Goal: Task Accomplishment & Management: Manage account settings

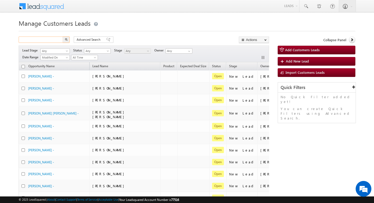
click at [54, 40] on input "text" at bounding box center [41, 39] width 45 height 6
paste input "TopUp233"
type input "TopUp233"
click at [63, 36] on button "button" at bounding box center [66, 39] width 7 height 6
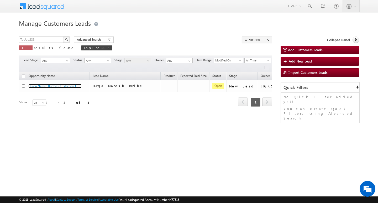
scroll to position [0, 21]
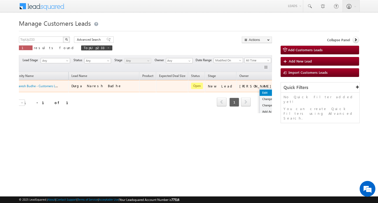
click at [259, 92] on link "Edit" at bounding box center [272, 92] width 26 height 6
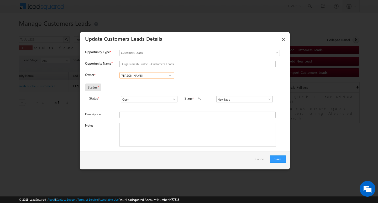
click at [148, 76] on input "[PERSON_NAME]" at bounding box center [146, 75] width 55 height 6
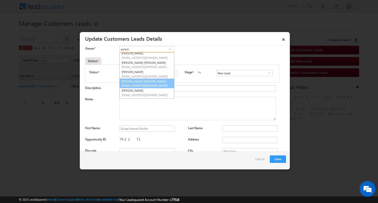
scroll to position [12, 0]
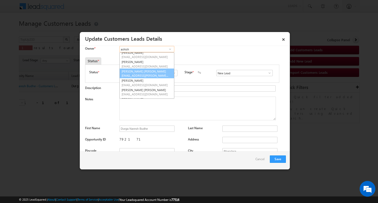
click at [154, 75] on span "[EMAIL_ADDRESS][PERSON_NAME][DOMAIN_NAME]" at bounding box center [144, 75] width 47 height 4
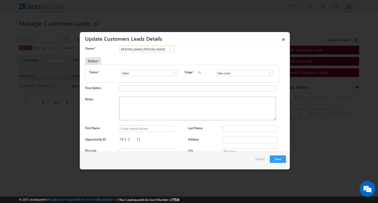
type input "[PERSON_NAME] [PERSON_NAME]"
click at [184, 108] on textarea "Notes" at bounding box center [197, 109] width 156 height 24
click at [239, 77] on div "New Lead Interested Pending Documents Sales Marked Pending for Follow-Up Not Co…" at bounding box center [245, 73] width 59 height 7
click at [237, 75] on input "New Lead" at bounding box center [244, 73] width 56 height 6
type input "Sales Marked"
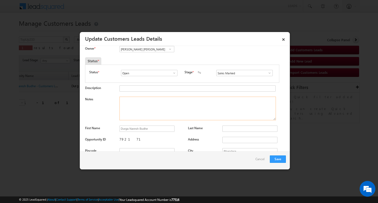
click at [228, 102] on textarea "Notes" at bounding box center [197, 109] width 156 height 24
paste textarea "Customer required 2 lakh Interested"
type textarea "Customer required 2 lakh Interested"
click at [278, 161] on button "Save" at bounding box center [278, 158] width 16 height 7
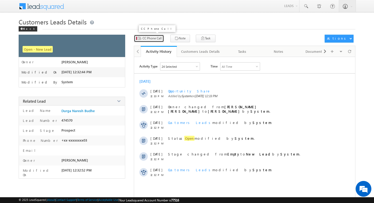
click at [159, 38] on span "CC Phone Call" at bounding box center [151, 38] width 19 height 5
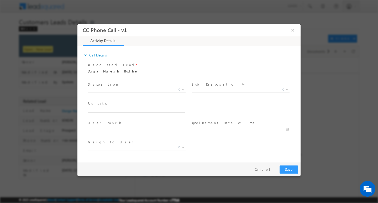
select select "[EMAIL_ADDRESS][DOMAIN_NAME]"
click at [154, 112] on span at bounding box center [139, 110] width 102 height 6
type input "Customer required 2 lakh Interested"
click at [144, 94] on span at bounding box center [136, 96] width 97 height 6
click at [143, 92] on span "X" at bounding box center [137, 90] width 98 height 5
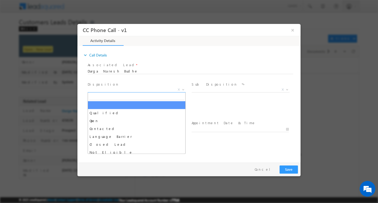
click at [141, 89] on span "X" at bounding box center [137, 89] width 98 height 5
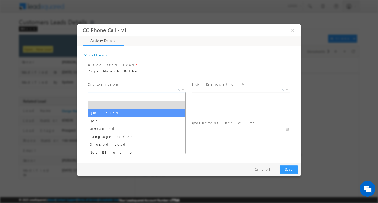
drag, startPoint x: 132, startPoint y: 114, endPoint x: 148, endPoint y: 106, distance: 17.6
select select "Qualified"
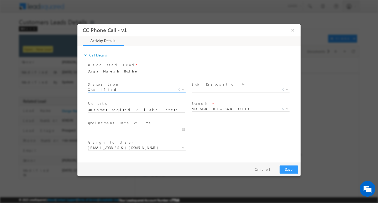
click at [210, 87] on div "Sub Disposition * Sale Marked X" at bounding box center [242, 87] width 102 height 12
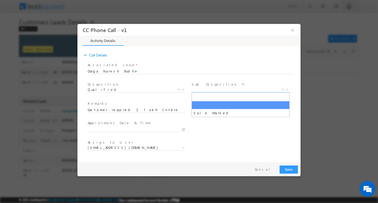
click at [211, 88] on span "X" at bounding box center [240, 89] width 98 height 5
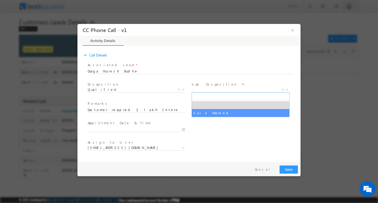
select select "Sale Marked"
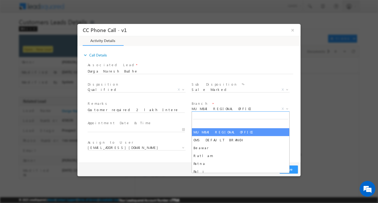
click at [215, 107] on span "MUMBAI REGIONAL OFFICE" at bounding box center [233, 108] width 85 height 5
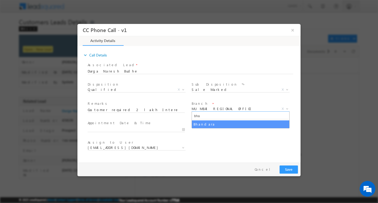
type input "bha"
select select "Bhandara"
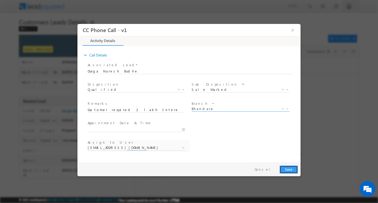
click at [291, 168] on button "Save" at bounding box center [288, 169] width 18 height 8
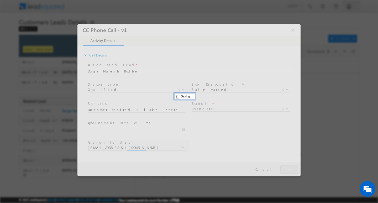
select select "[PERSON_NAME][EMAIL_ADDRESS][PERSON_NAME][DOMAIN_NAME]"
